Goal: Communication & Community: Share content

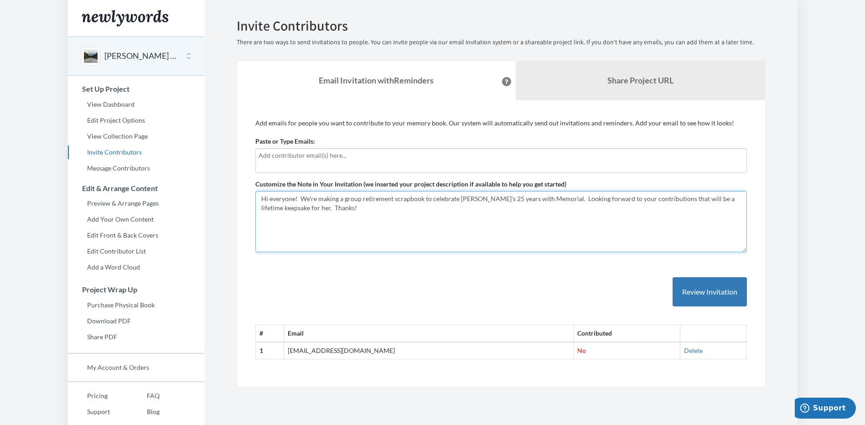
click at [653, 199] on textarea "Hi everyone! We're making a group retirement scrapbook to celebrate [PERSON_NAM…" at bounding box center [501, 221] width 492 height 61
drag, startPoint x: 653, startPoint y: 199, endPoint x: 645, endPoint y: 199, distance: 7.8
click at [645, 199] on textarea "Hi everyone! We're making a group retirement scrapbook to celebrate [PERSON_NAM…" at bounding box center [501, 221] width 492 height 61
drag, startPoint x: 655, startPoint y: 199, endPoint x: 619, endPoint y: 201, distance: 36.5
click at [619, 201] on textarea "Hi everyone! We're making a group retirement scrapbook to celebrate [PERSON_NAM…" at bounding box center [501, 221] width 492 height 61
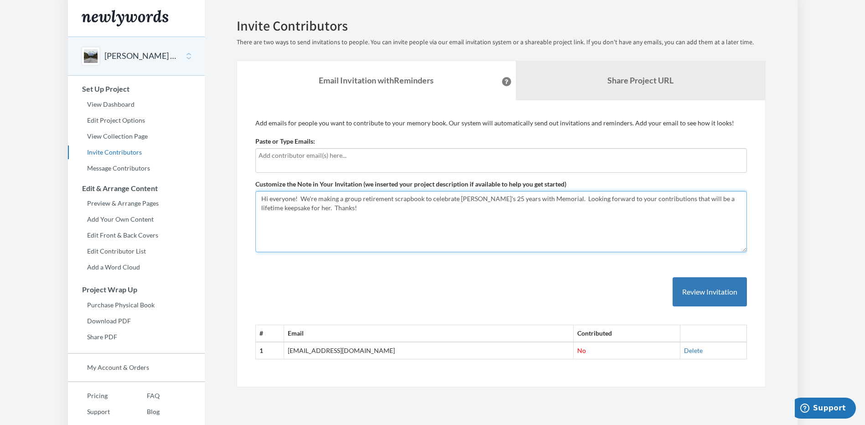
click at [622, 202] on textarea "Hi everyone! We're making a group retirement scrapbook to celebrate [PERSON_NAM…" at bounding box center [501, 221] width 492 height 61
drag, startPoint x: 309, startPoint y: 209, endPoint x: 382, endPoint y: 232, distance: 76.2
click at [309, 208] on textarea "Hi everyone! We're making a group retirement scrapbook to celebrate [PERSON_NAM…" at bounding box center [501, 221] width 492 height 61
click at [684, 349] on link "Delete" at bounding box center [693, 351] width 19 height 8
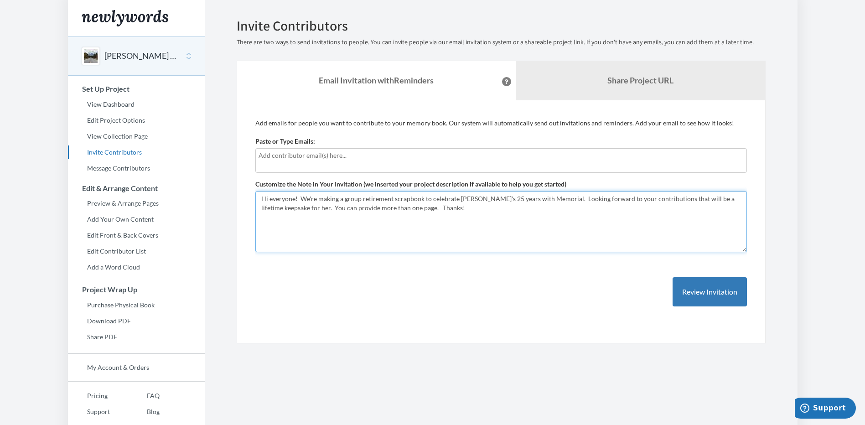
click at [416, 206] on textarea "Hi everyone! We're making a group retirement scrapbook to celebrate [PERSON_NAM…" at bounding box center [501, 221] width 492 height 61
type textarea "Hi everyone! We're making a group retirement scrapbook to celebrate [PERSON_NAM…"
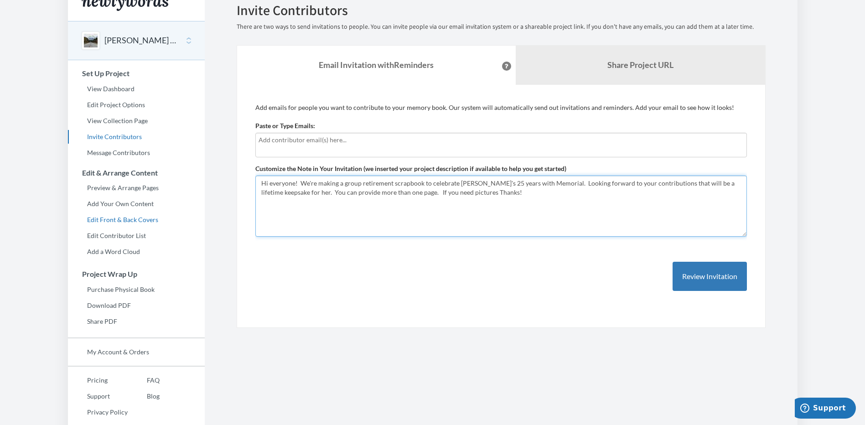
scroll to position [28, 0]
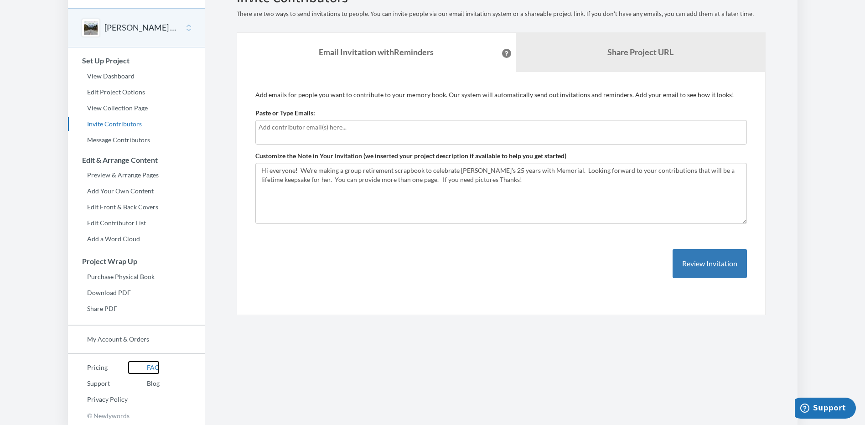
click at [150, 368] on link "FAQ" at bounding box center [144, 368] width 32 height 14
